Goal: Check status: Check status

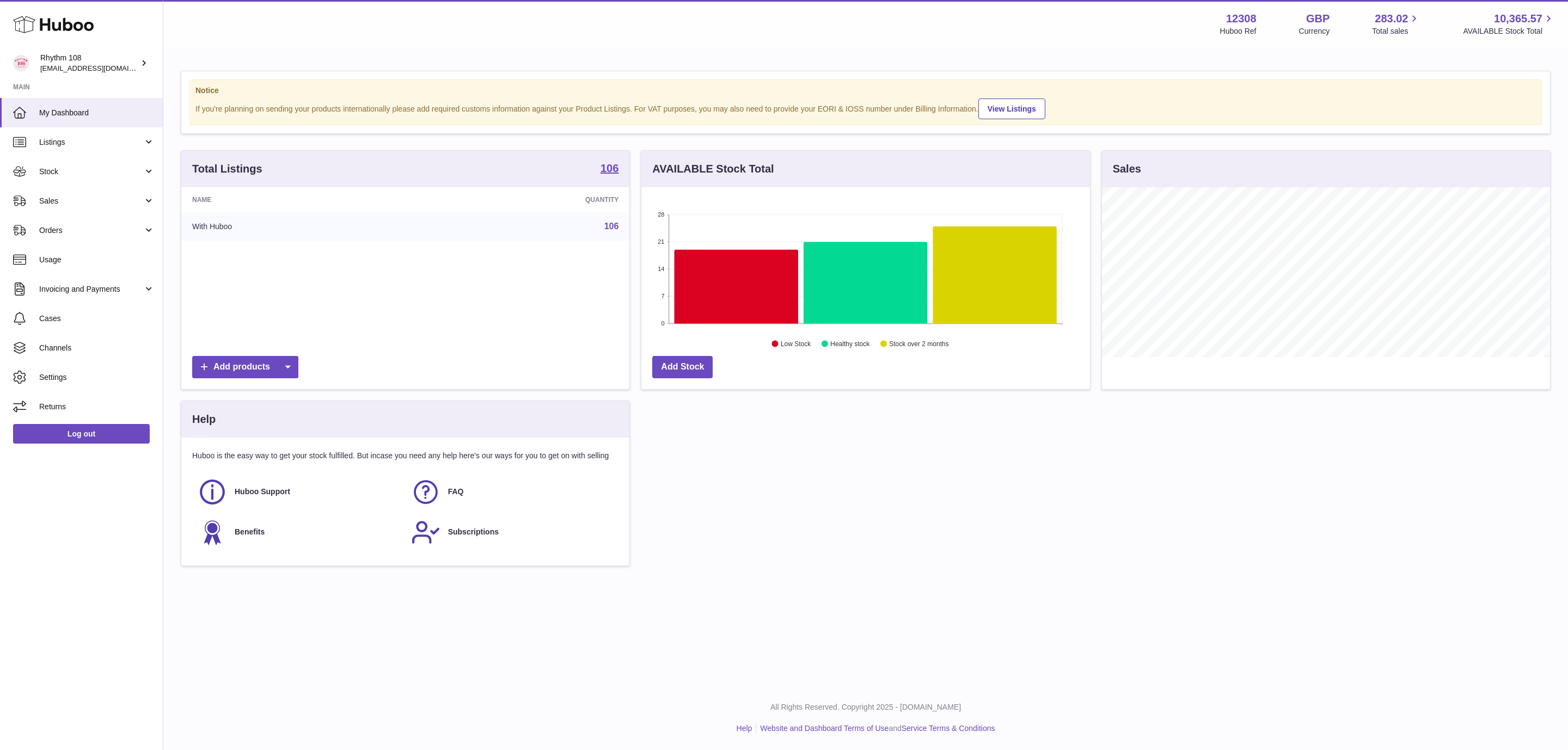
scroll to position [170, 447]
click at [44, 227] on span "Orders" at bounding box center [91, 231] width 104 height 11
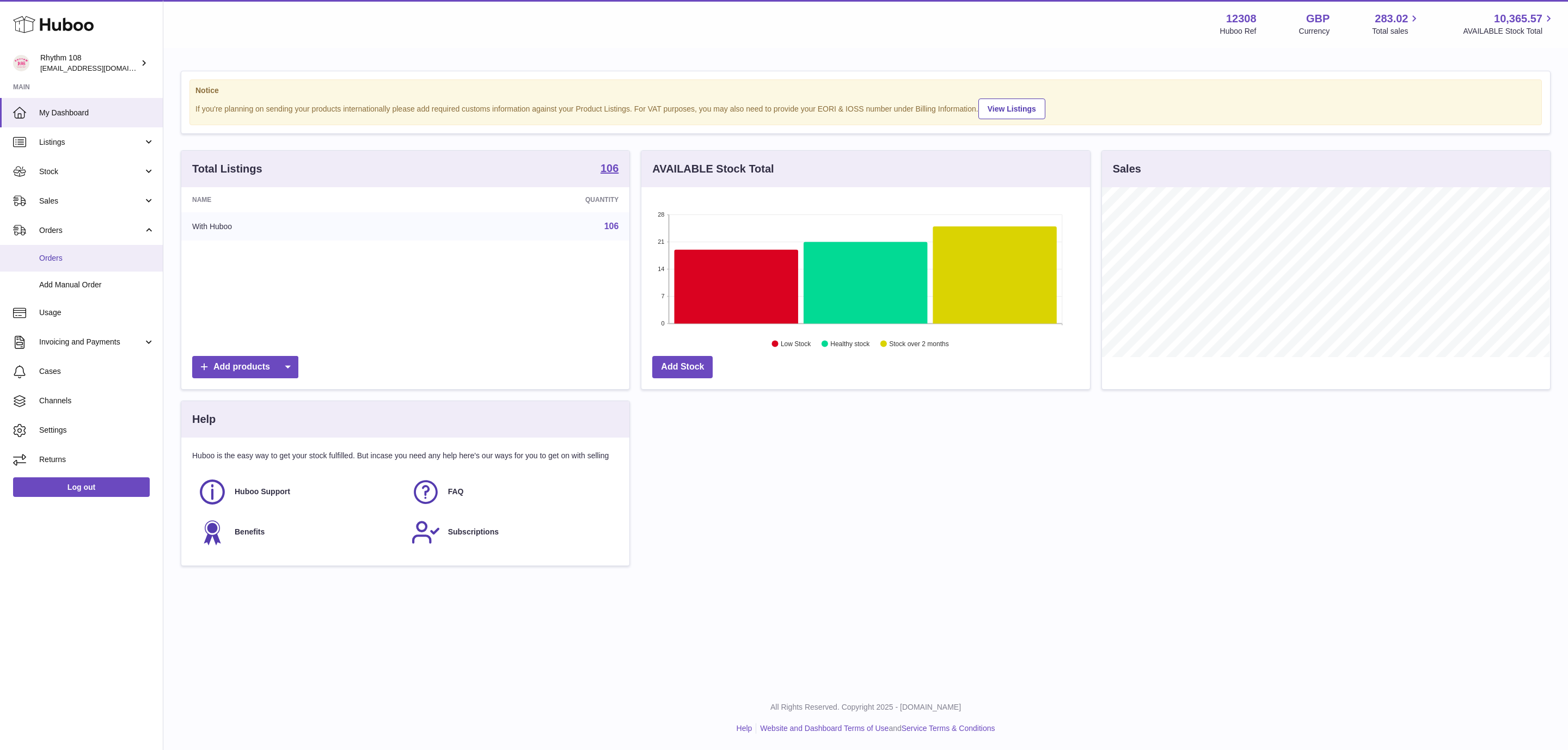
click at [57, 261] on span "Orders" at bounding box center [97, 258] width 116 height 11
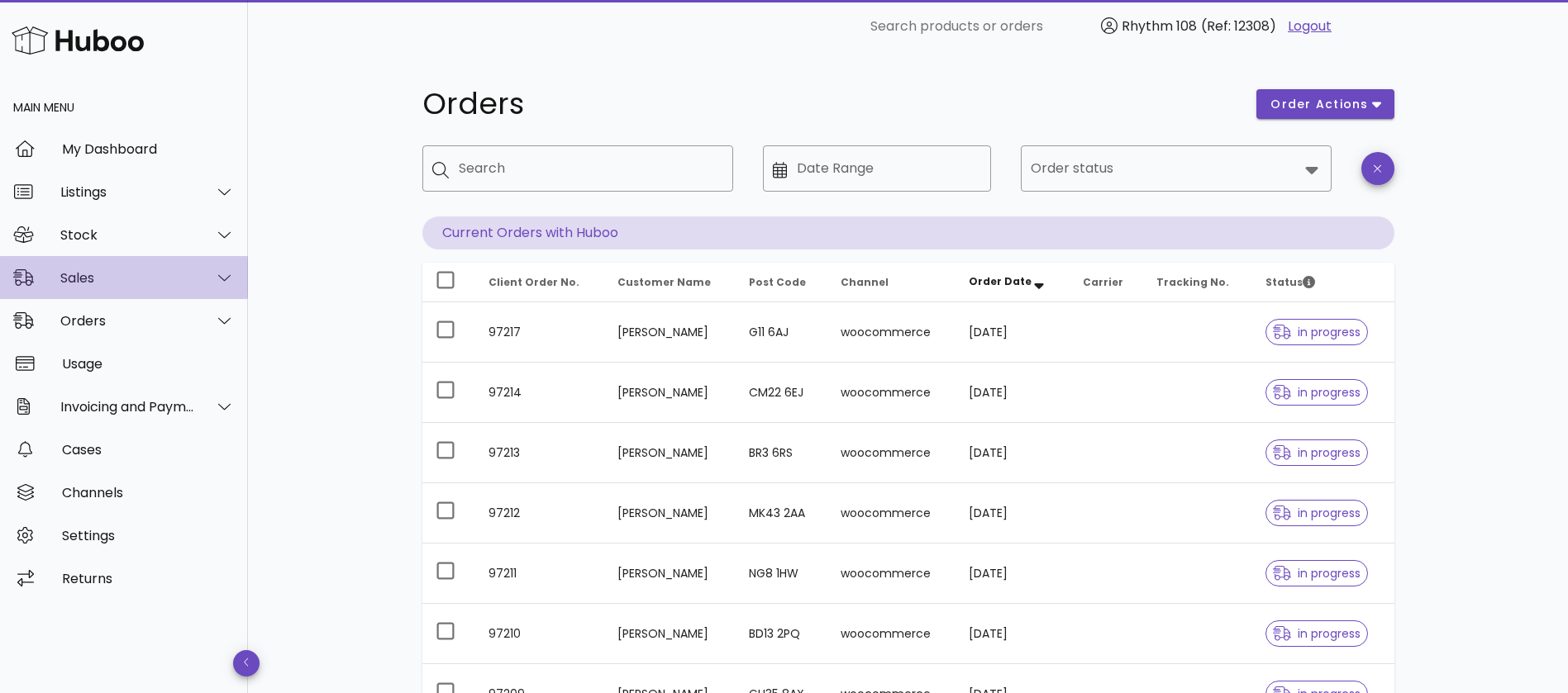
click at [109, 280] on div "Sales" at bounding box center [128, 278] width 135 height 16
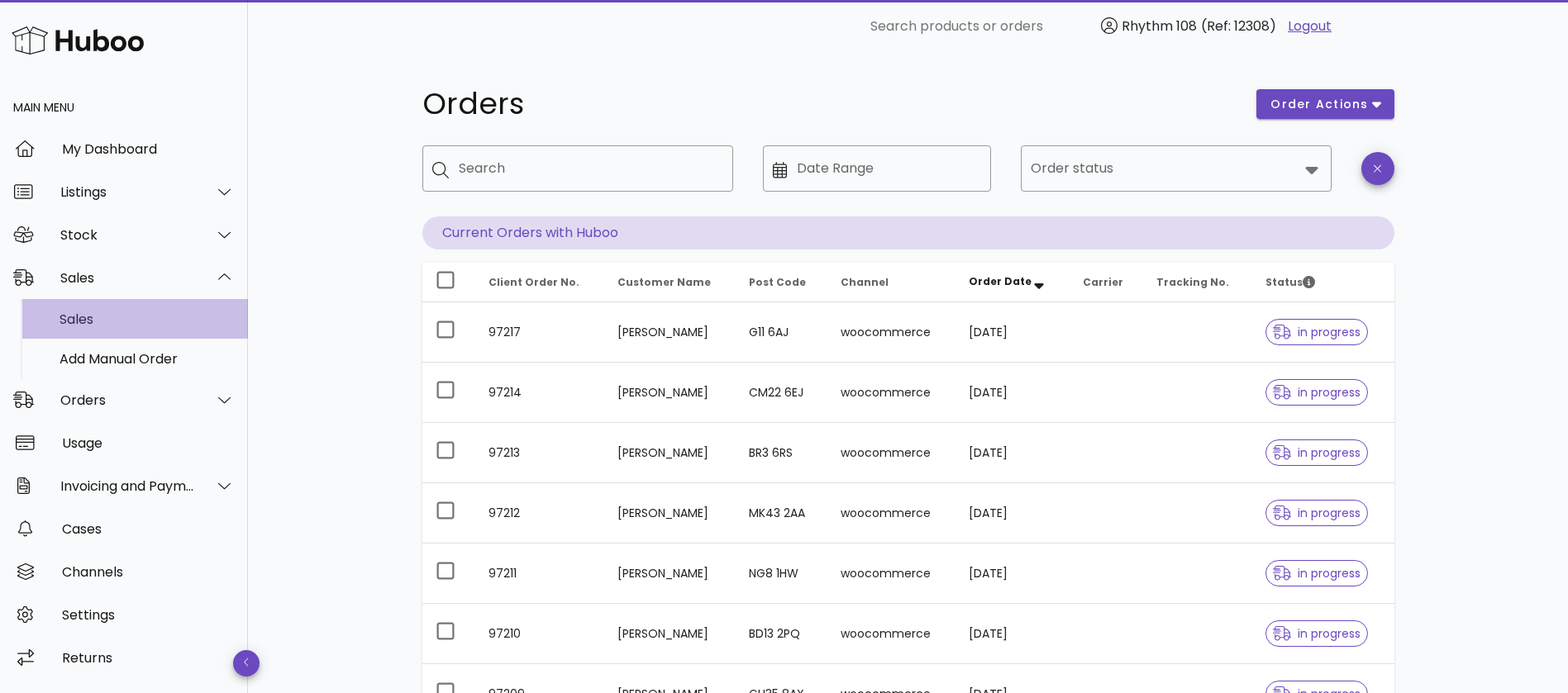
click at [101, 311] on div "Sales" at bounding box center [147, 319] width 175 height 16
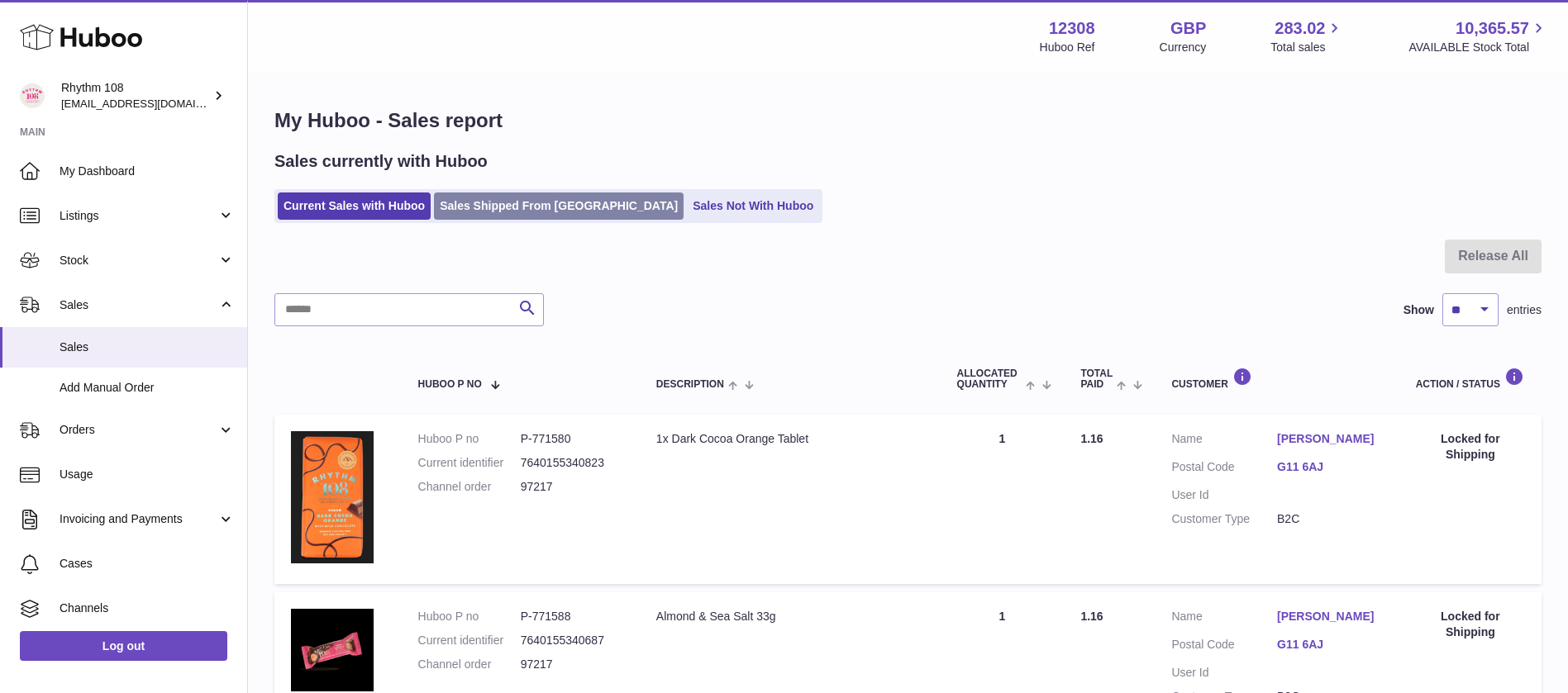
drag, startPoint x: 488, startPoint y: 203, endPoint x: 484, endPoint y: 213, distance: 10.8
click at [488, 203] on link "Sales Shipped From [GEOGRAPHIC_DATA]" at bounding box center [558, 206] width 249 height 27
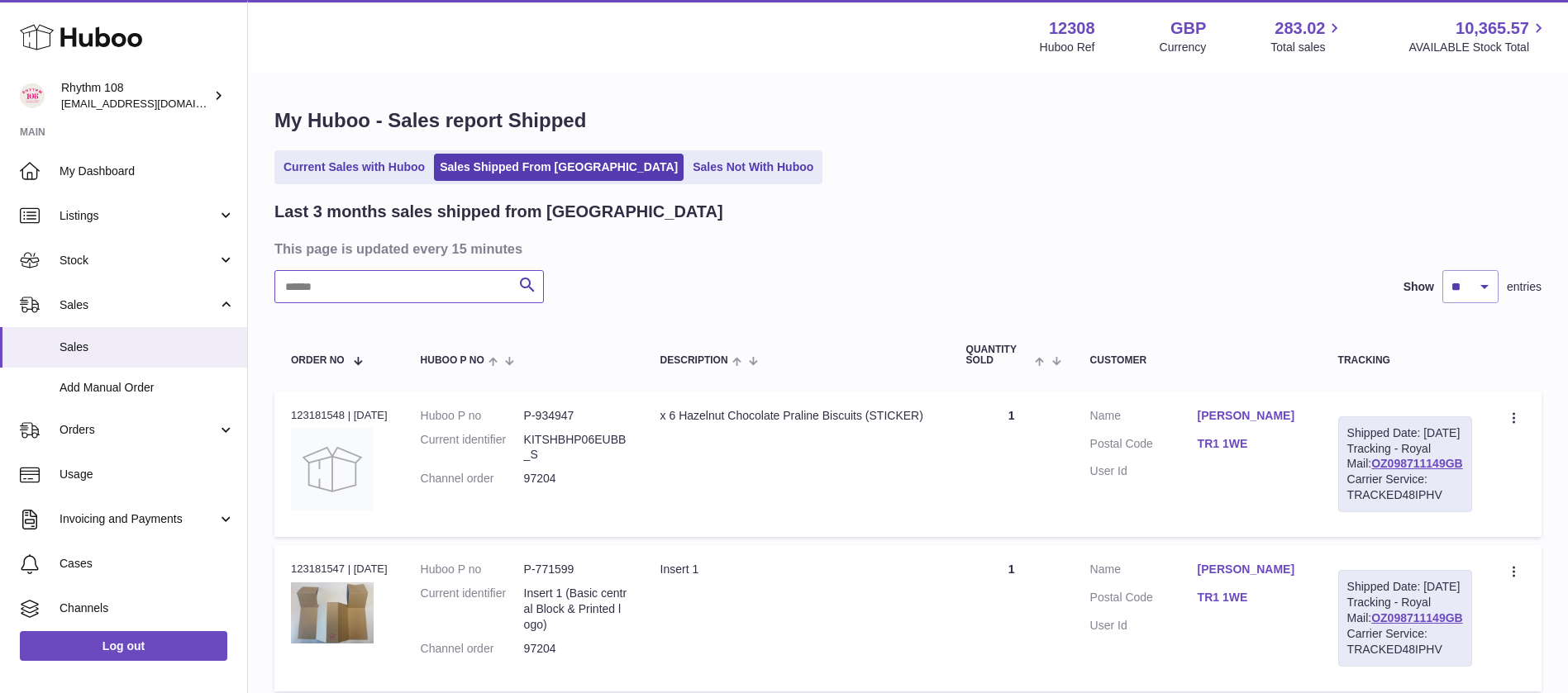
click at [423, 284] on input "text" at bounding box center [409, 286] width 269 height 33
paste input "*****"
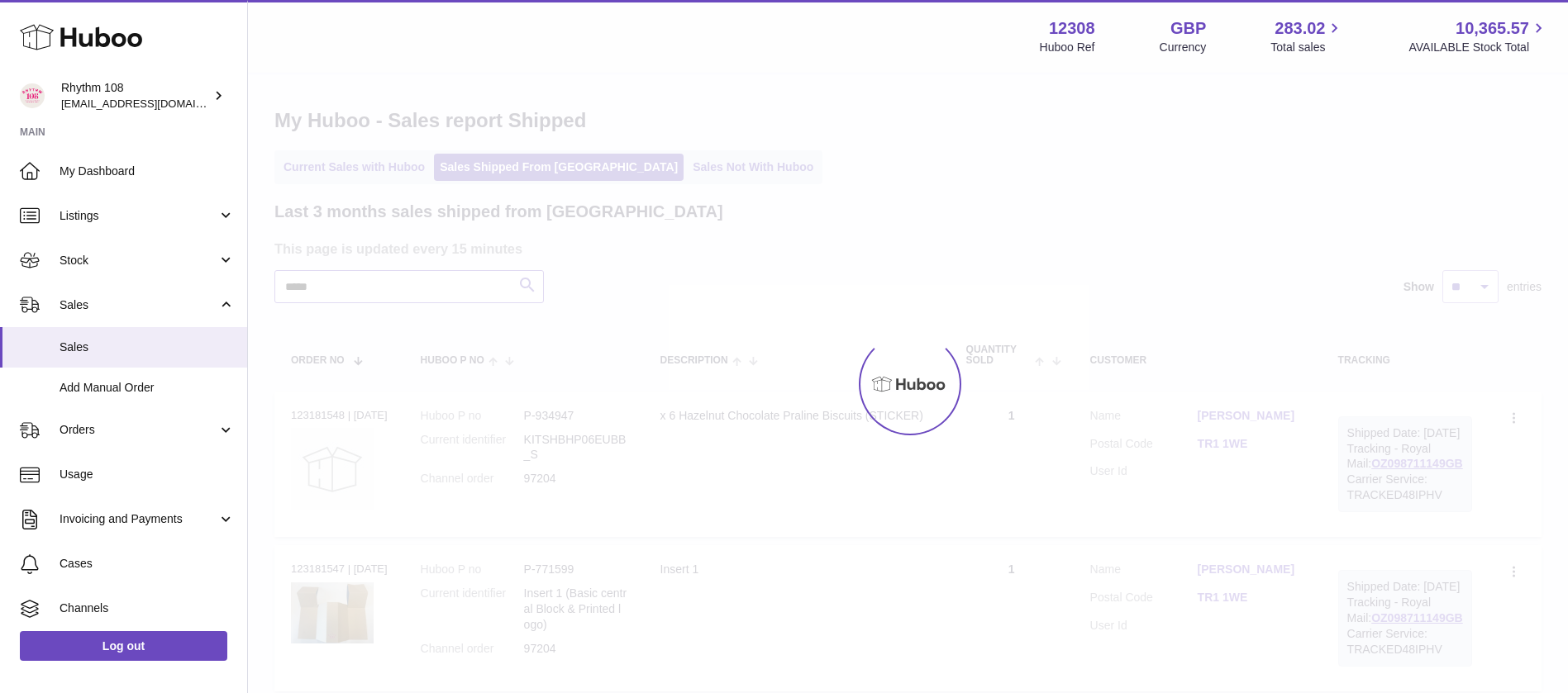
type input "*****"
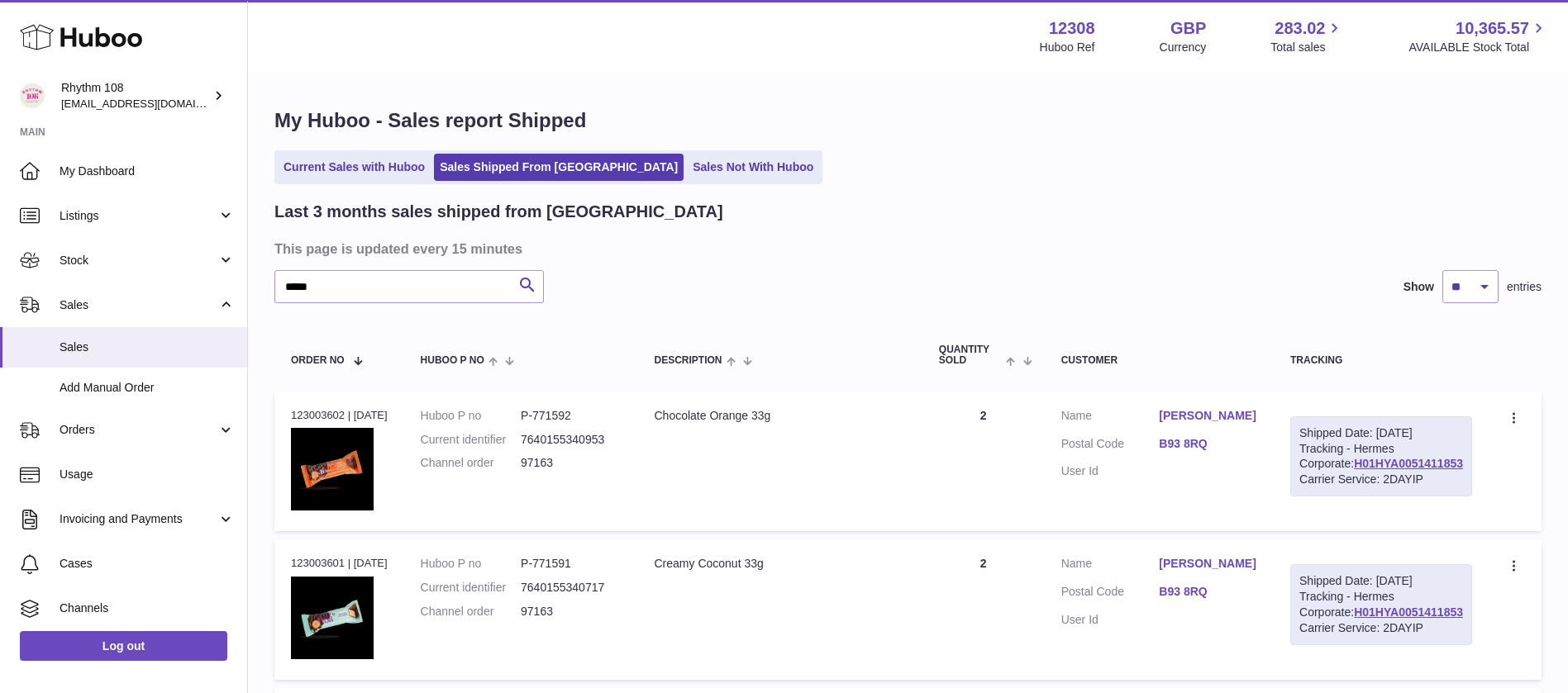
drag, startPoint x: 896, startPoint y: 265, endPoint x: 937, endPoint y: 305, distance: 57.3
click at [1375, 470] on link "H01HYA0051411853" at bounding box center [1408, 464] width 109 height 13
drag, startPoint x: 1273, startPoint y: 432, endPoint x: 1202, endPoint y: 447, distance: 72.6
click at [1202, 447] on dl "Customer Name Neil Walker Postal Code B93 8RQ User Id" at bounding box center [1159, 447] width 195 height 81
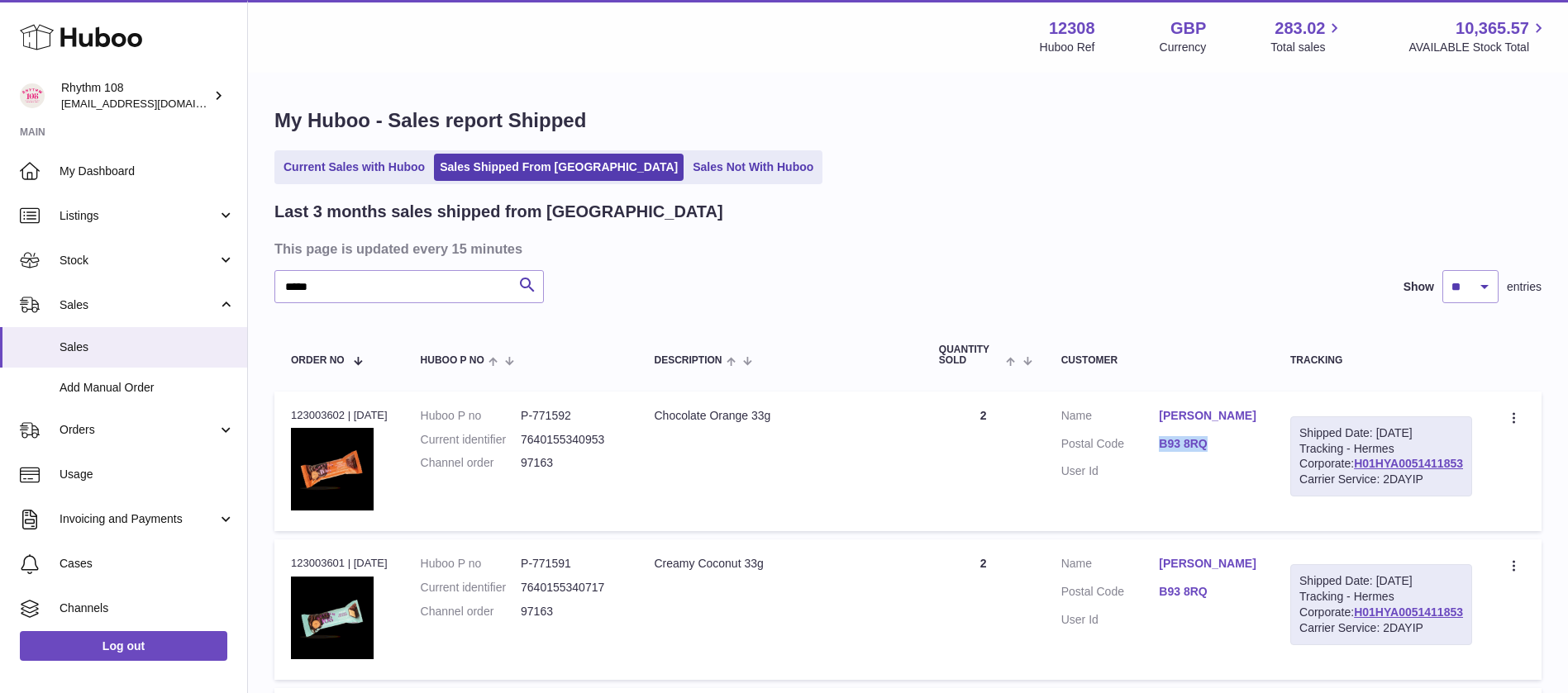
copy dl "B93 8RQ"
